Goal: Check status: Check status

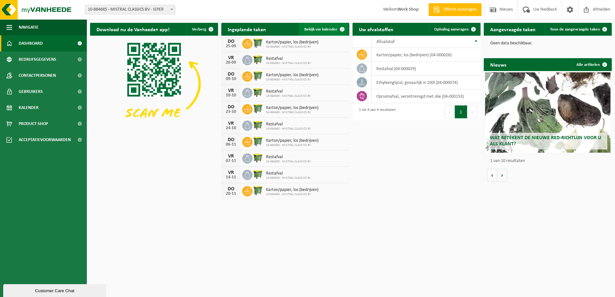
click at [336, 32] on span at bounding box center [342, 29] width 13 height 13
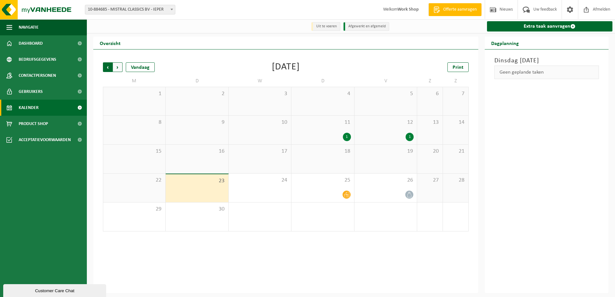
click at [116, 67] on span "Volgende" at bounding box center [118, 67] width 10 height 10
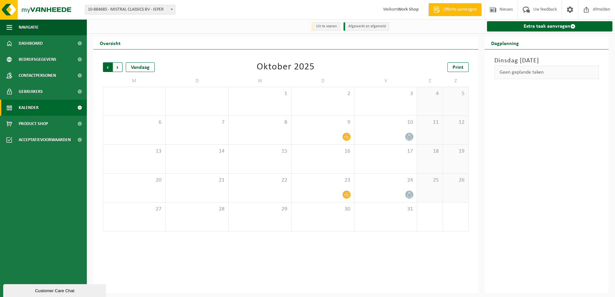
click at [116, 66] on span "Volgende" at bounding box center [118, 67] width 10 height 10
click at [409, 167] on icon at bounding box center [408, 165] width 5 height 5
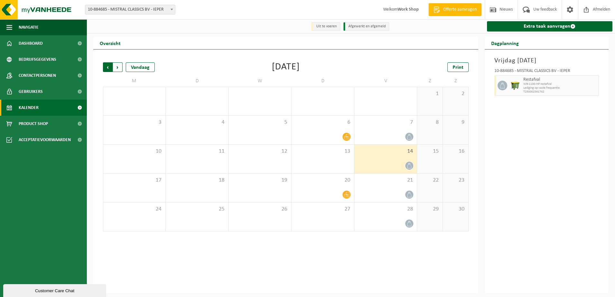
click at [119, 64] on span "Volgende" at bounding box center [118, 67] width 10 height 10
